Goal: Task Accomplishment & Management: Complete application form

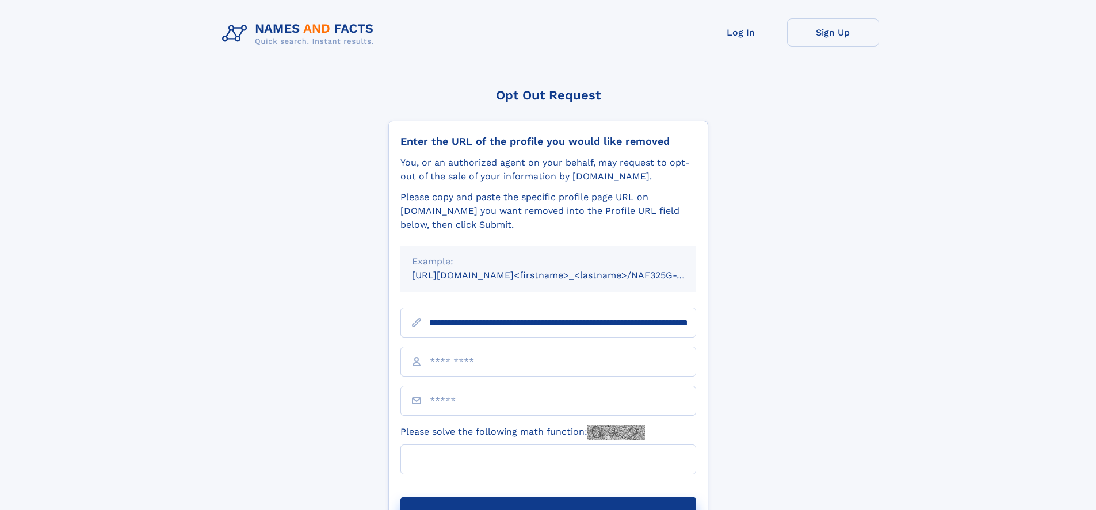
scroll to position [0, 157]
type input "**********"
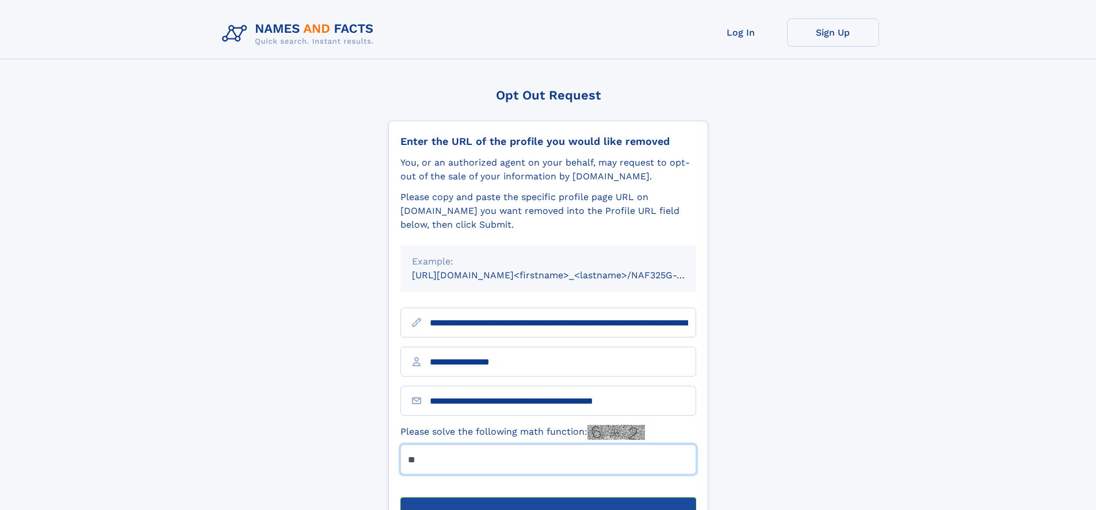
type input "**"
click at [548, 498] on button "Submit Opt Out Request" at bounding box center [549, 516] width 296 height 37
